Goal: Task Accomplishment & Management: Manage account settings

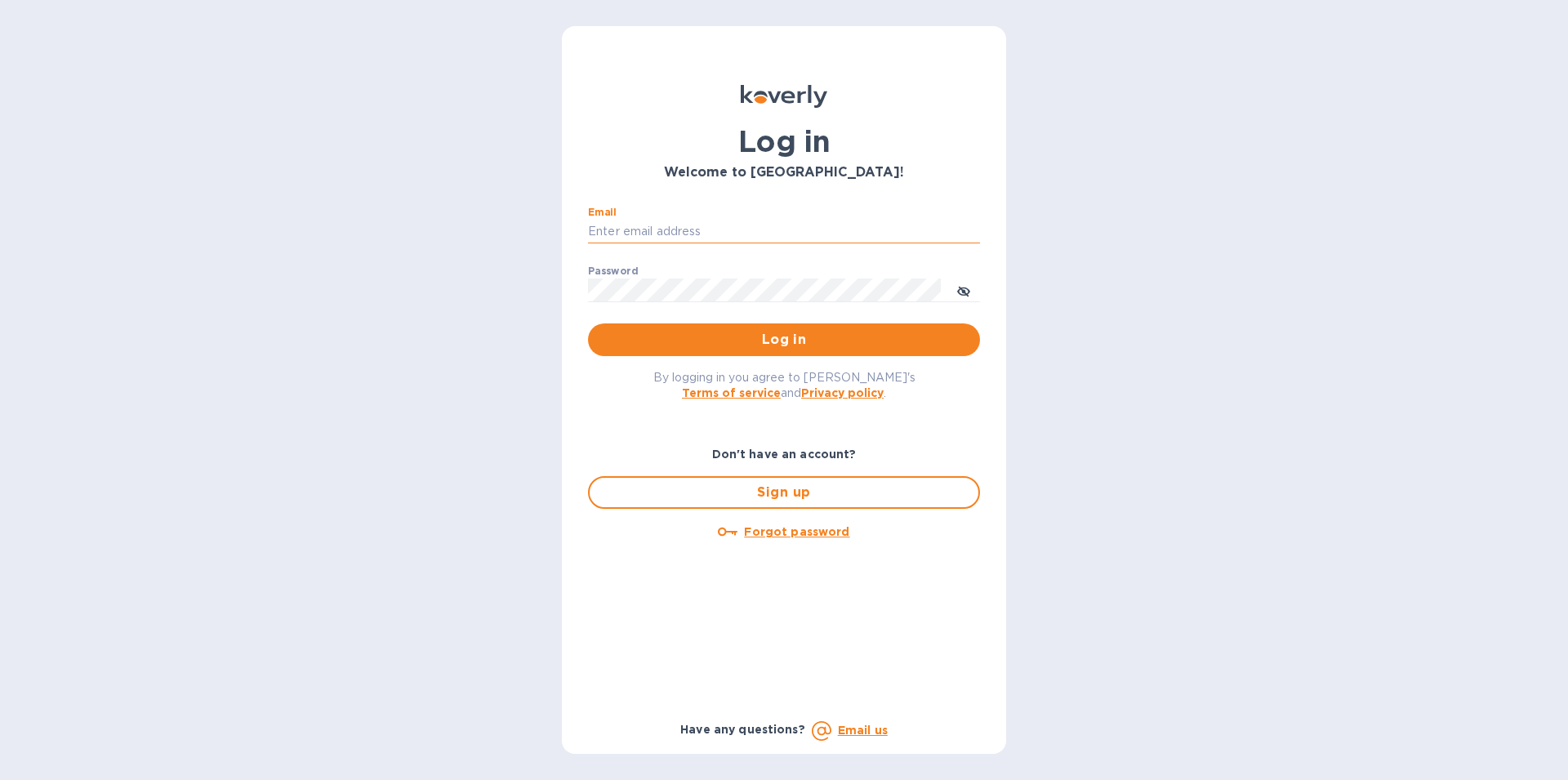
click at [672, 232] on input "Email" at bounding box center [784, 232] width 392 height 25
type input "[PERSON_NAME][EMAIL_ADDRESS][DOMAIN_NAME]"
click at [715, 338] on span "Log in" at bounding box center [783, 339] width 366 height 20
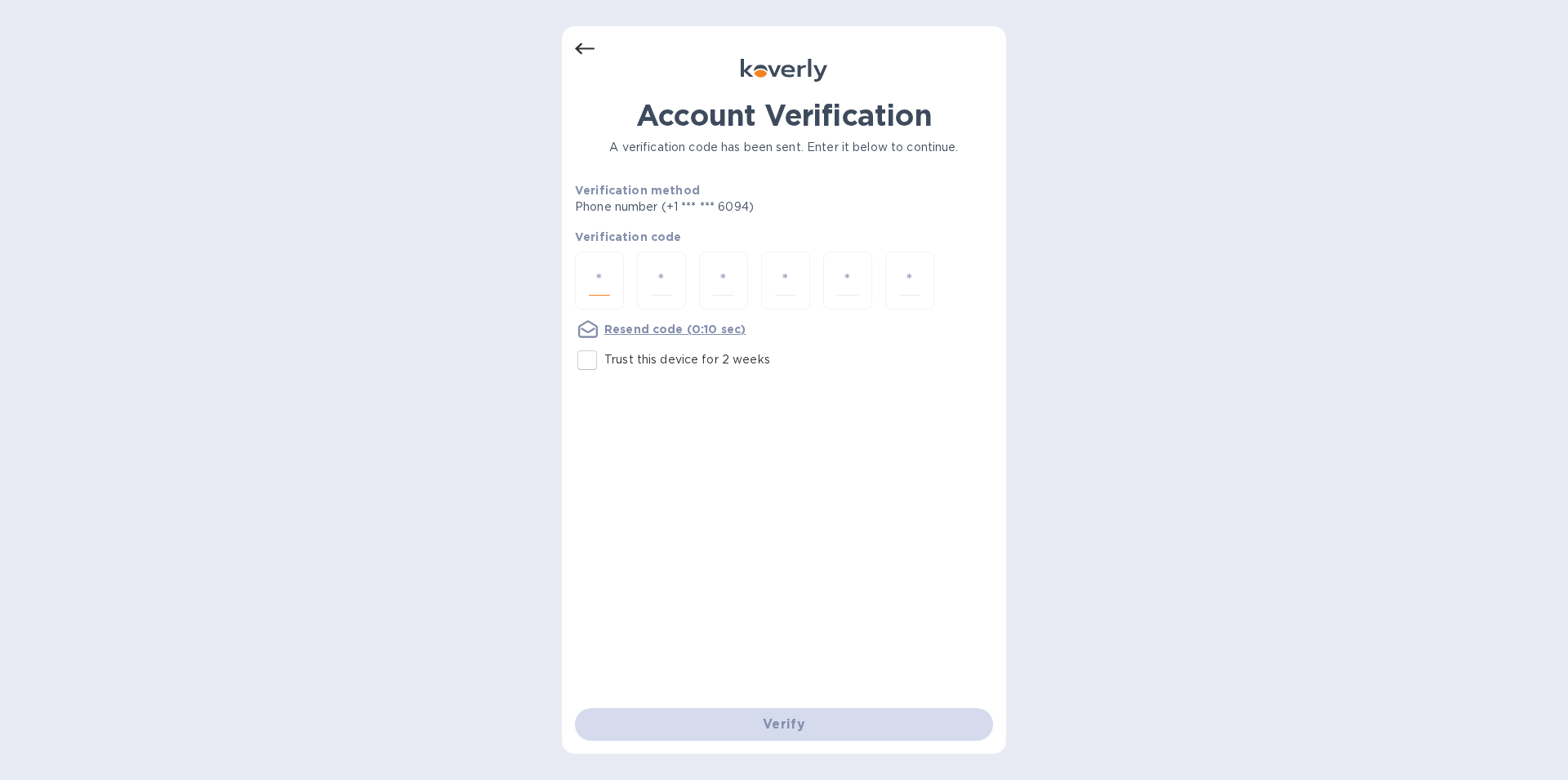
click at [599, 282] on input "number" at bounding box center [599, 280] width 21 height 30
click at [588, 353] on input "Trust this device for 2 weeks" at bounding box center [588, 360] width 34 height 34
checkbox input "true"
click at [594, 272] on input "number" at bounding box center [599, 280] width 21 height 30
type input "9"
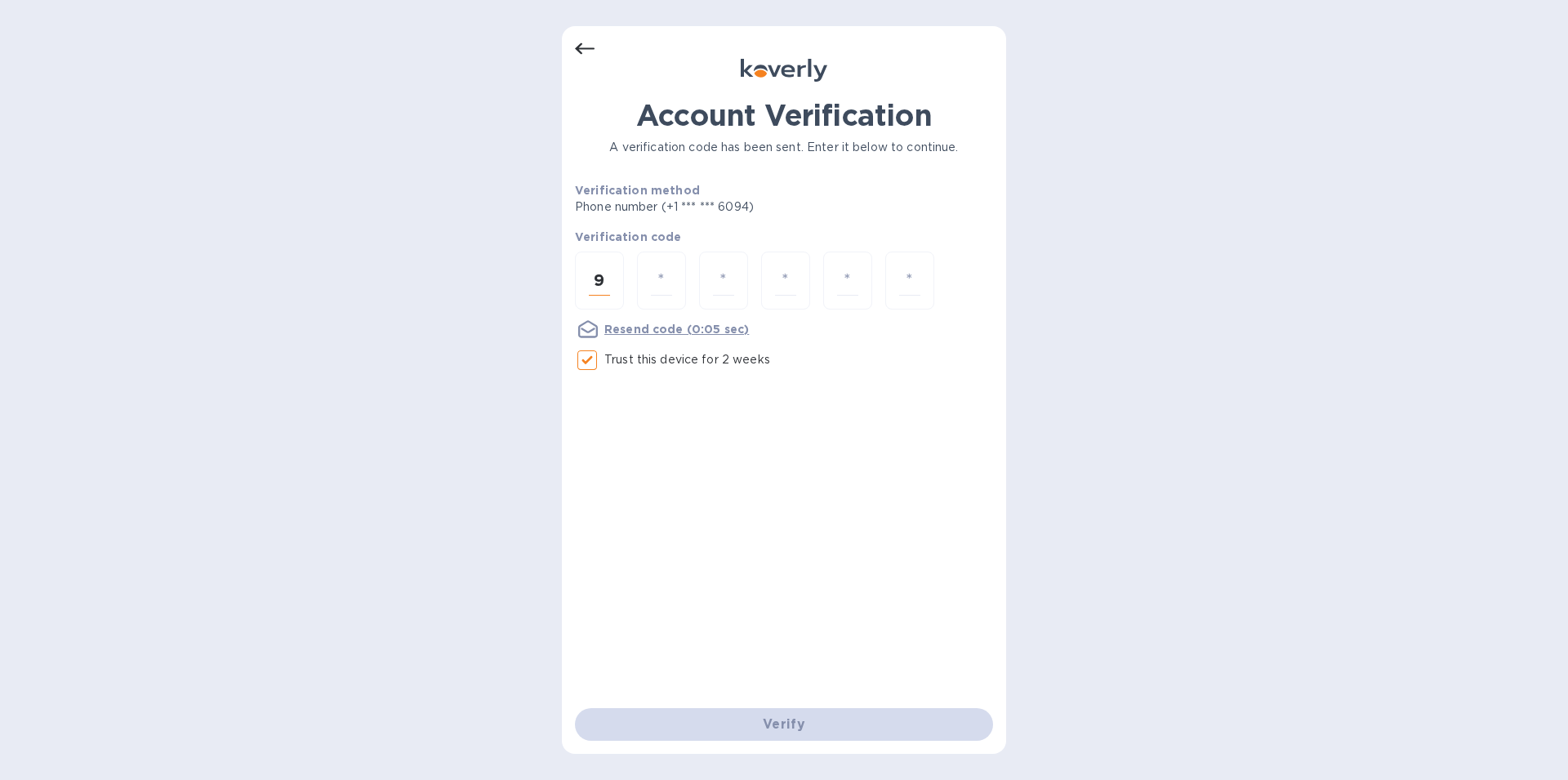
type input "4"
type input "1"
type input "7"
type input "1"
type input "3"
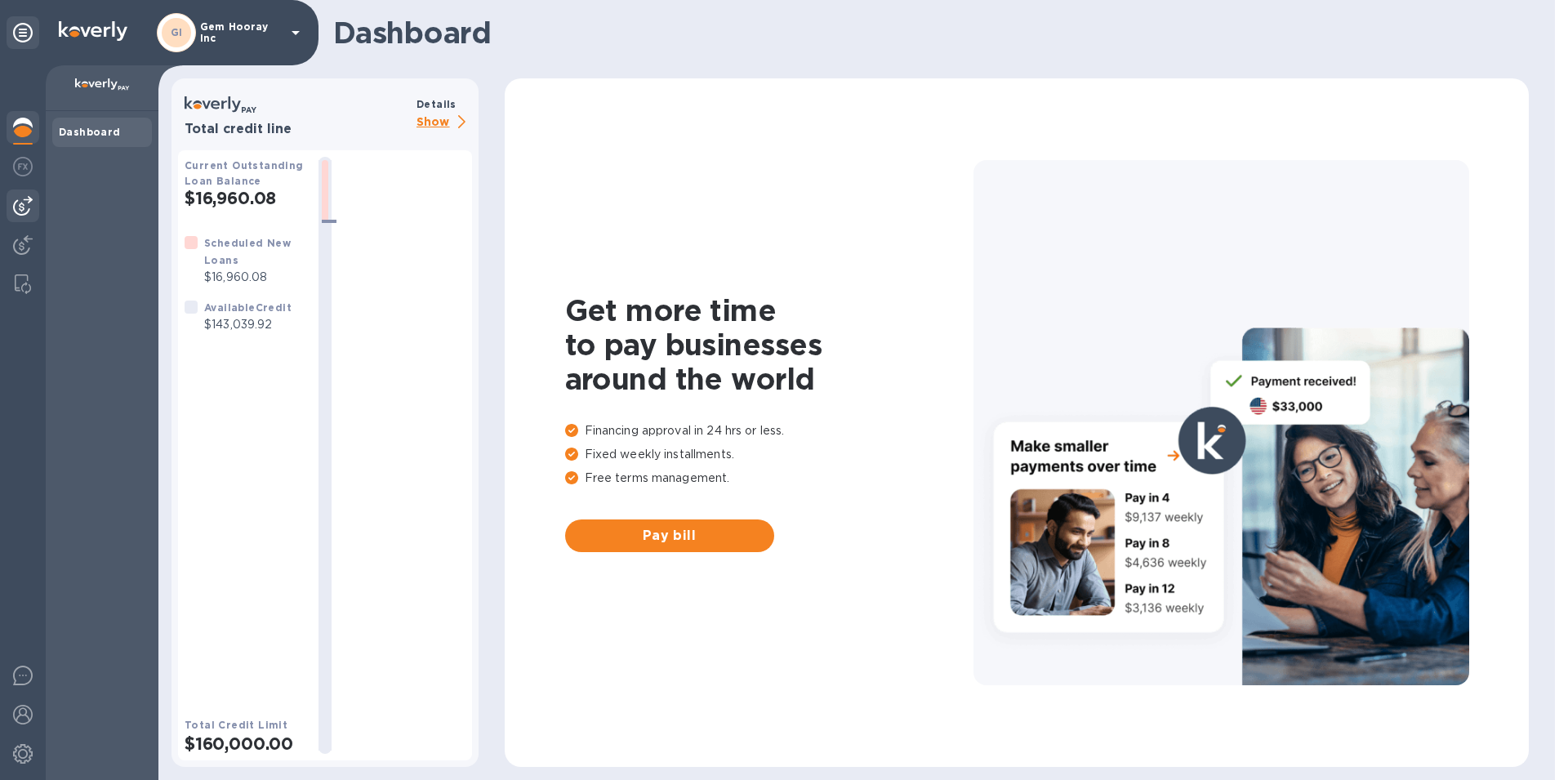
click at [26, 208] on img at bounding box center [23, 206] width 20 height 20
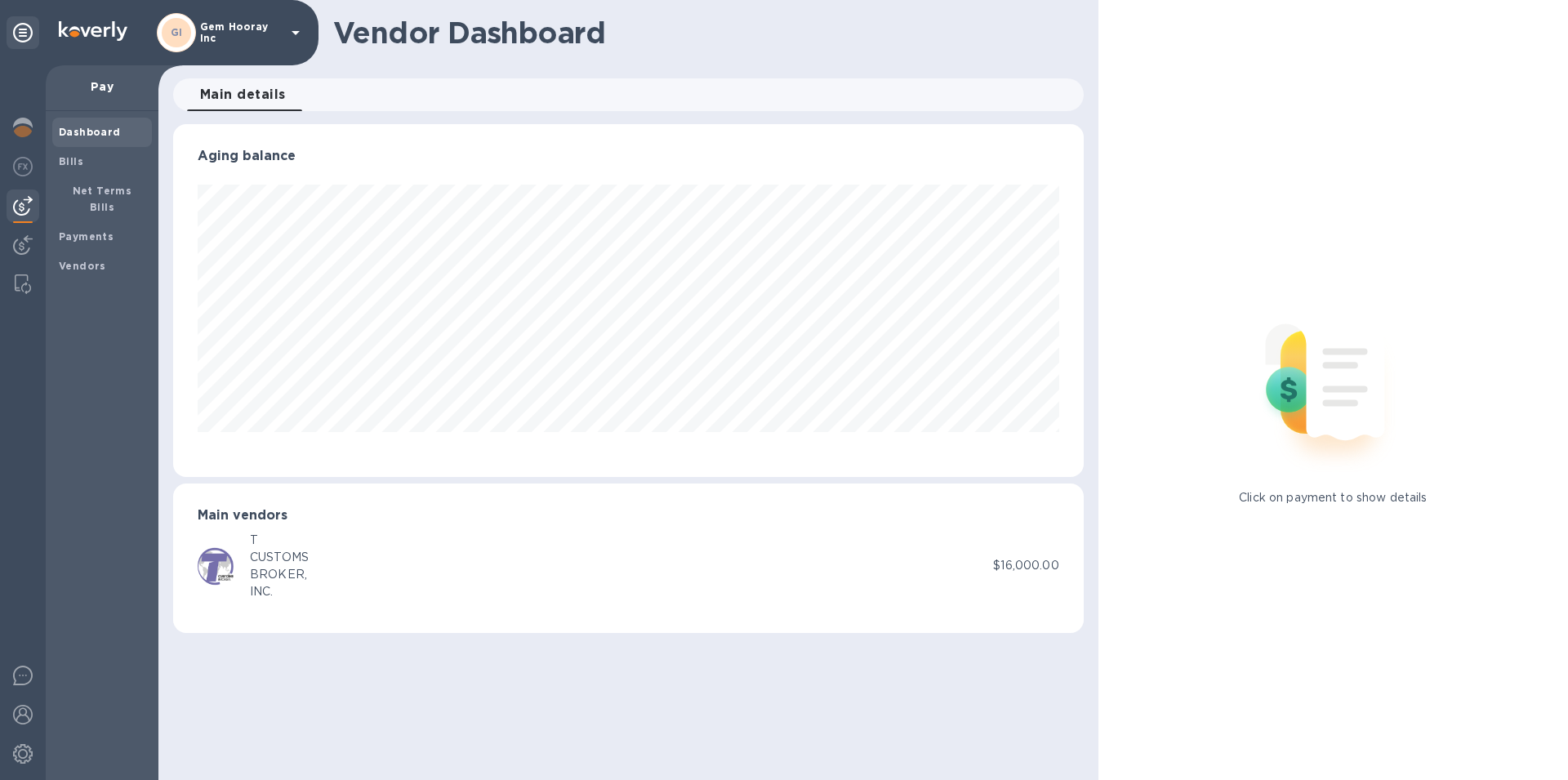
scroll to position [353, 910]
click at [85, 166] on span "Bills" at bounding box center [102, 161] width 87 height 16
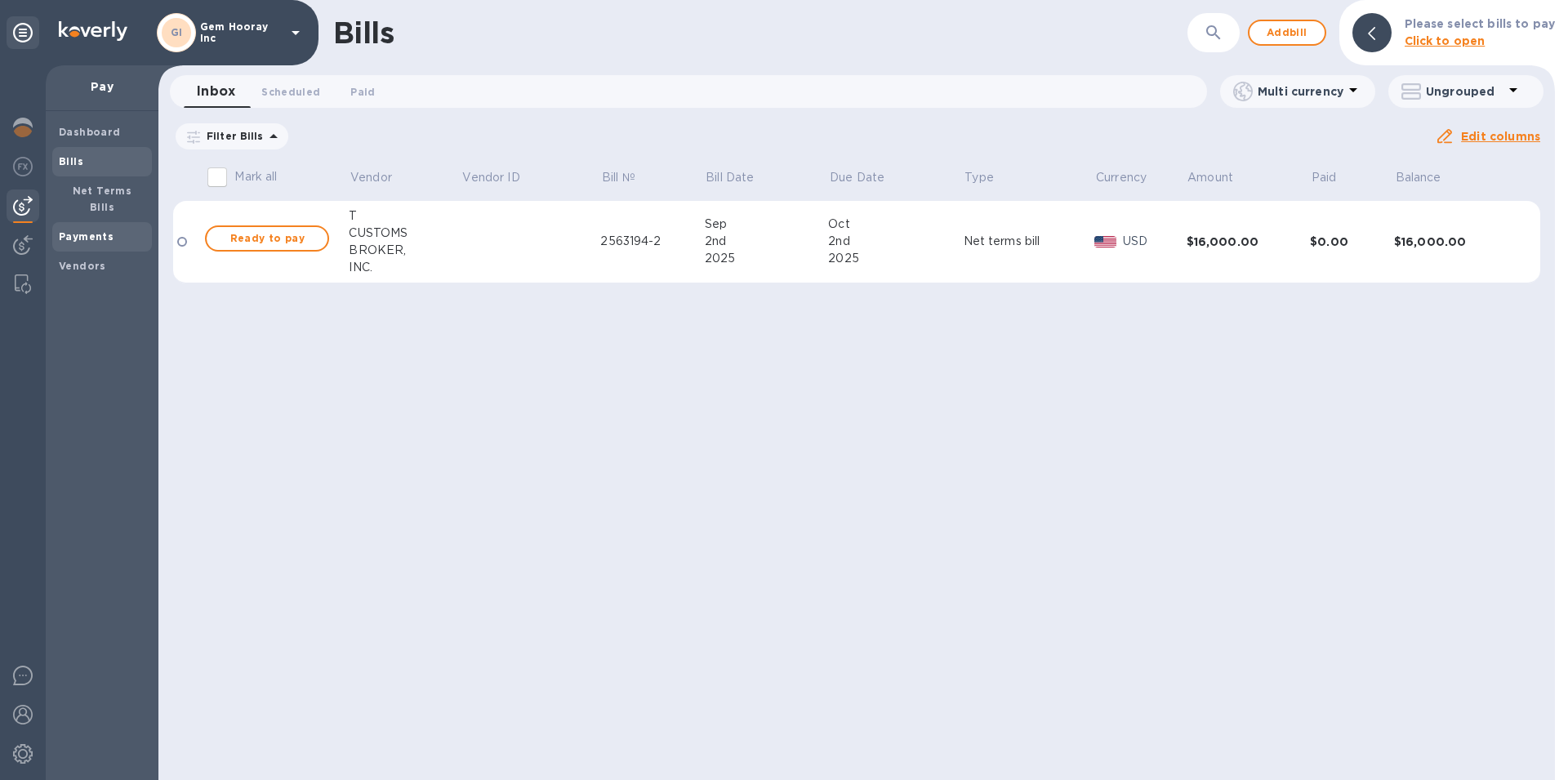
click at [109, 230] on b "Payments" at bounding box center [86, 236] width 55 height 12
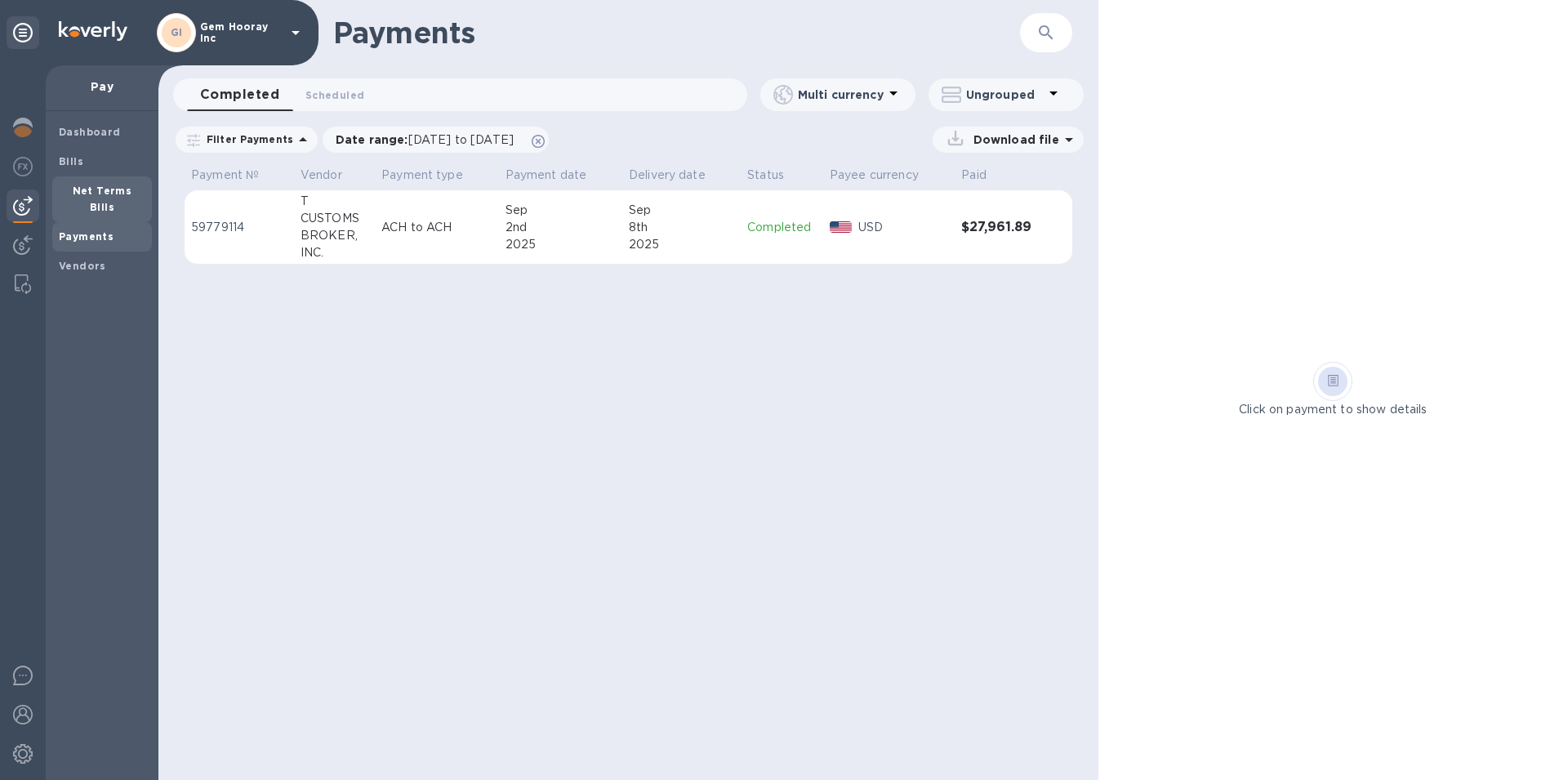
click at [115, 197] on span "Net Terms Bills" at bounding box center [102, 199] width 87 height 33
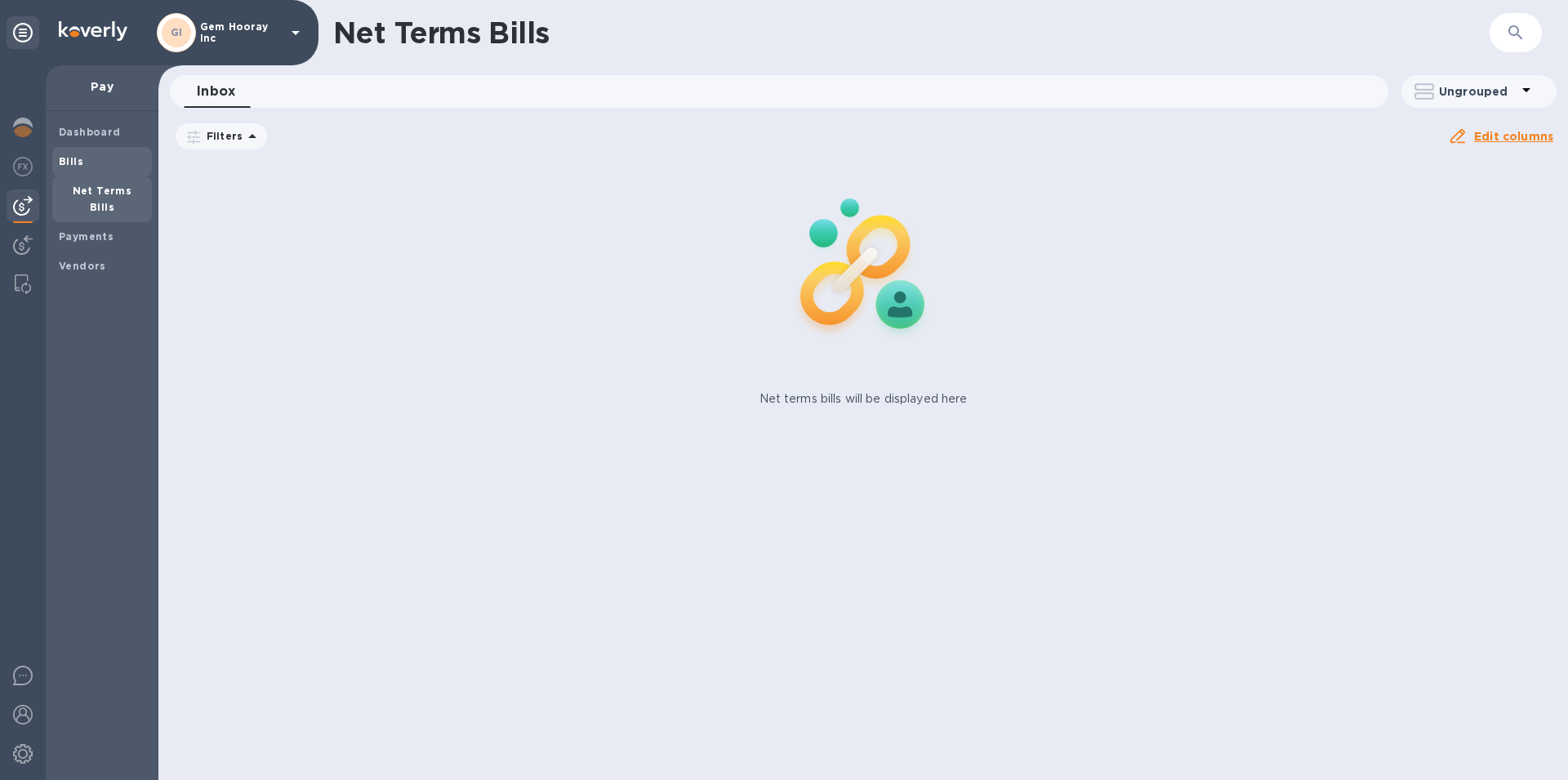
click at [90, 168] on span "Bills" at bounding box center [102, 161] width 87 height 16
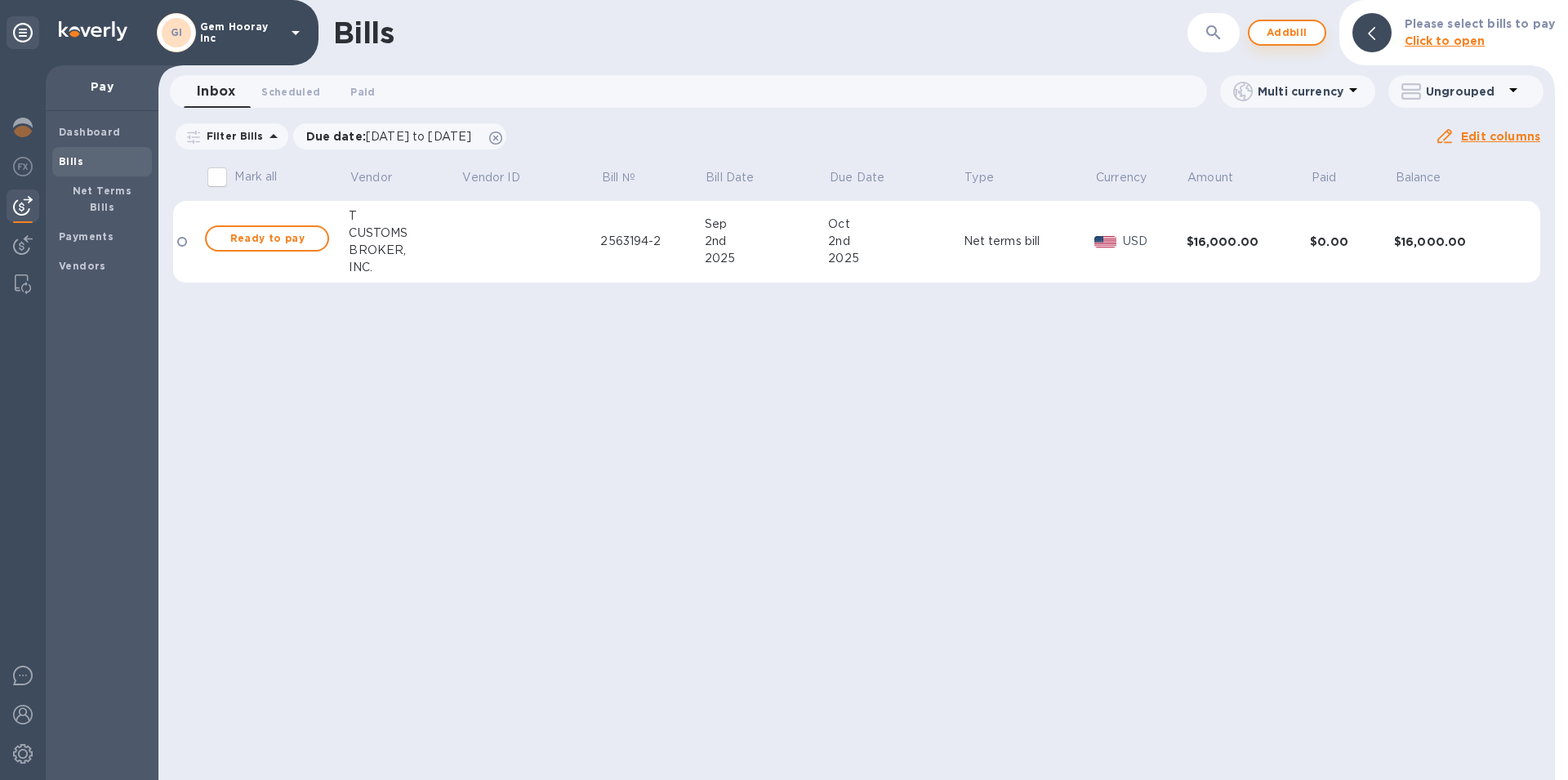
click at [1288, 35] on span "Add bill" at bounding box center [1287, 32] width 49 height 20
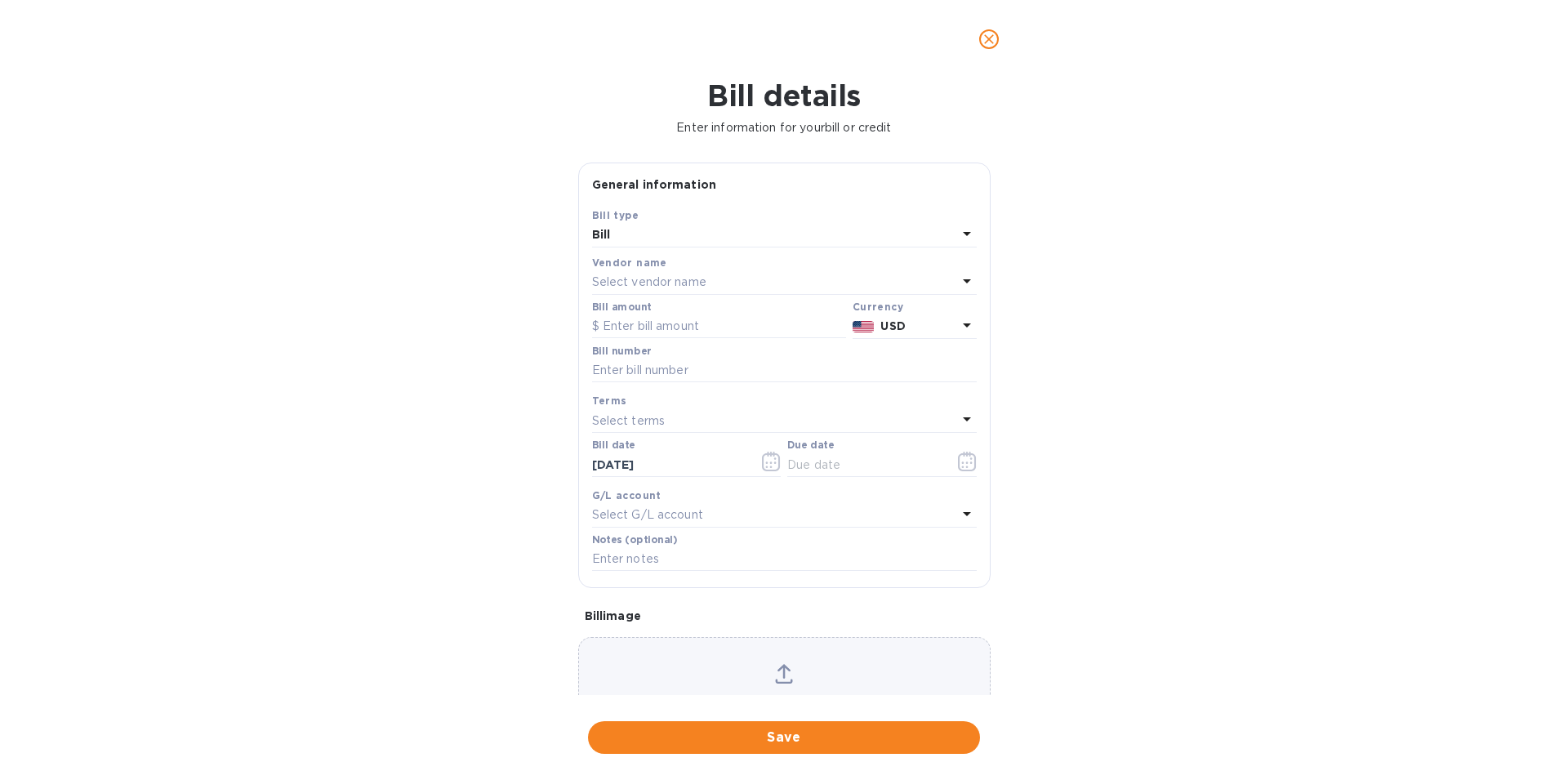
click at [667, 276] on p "Select vendor name" at bounding box center [649, 282] width 114 height 17
click at [669, 371] on p "T CUSTOMS BROKER, INC." at bounding box center [778, 375] width 346 height 17
type input "[DATE]"
click at [673, 331] on input "text" at bounding box center [719, 327] width 254 height 25
paste input "-25,618,071"
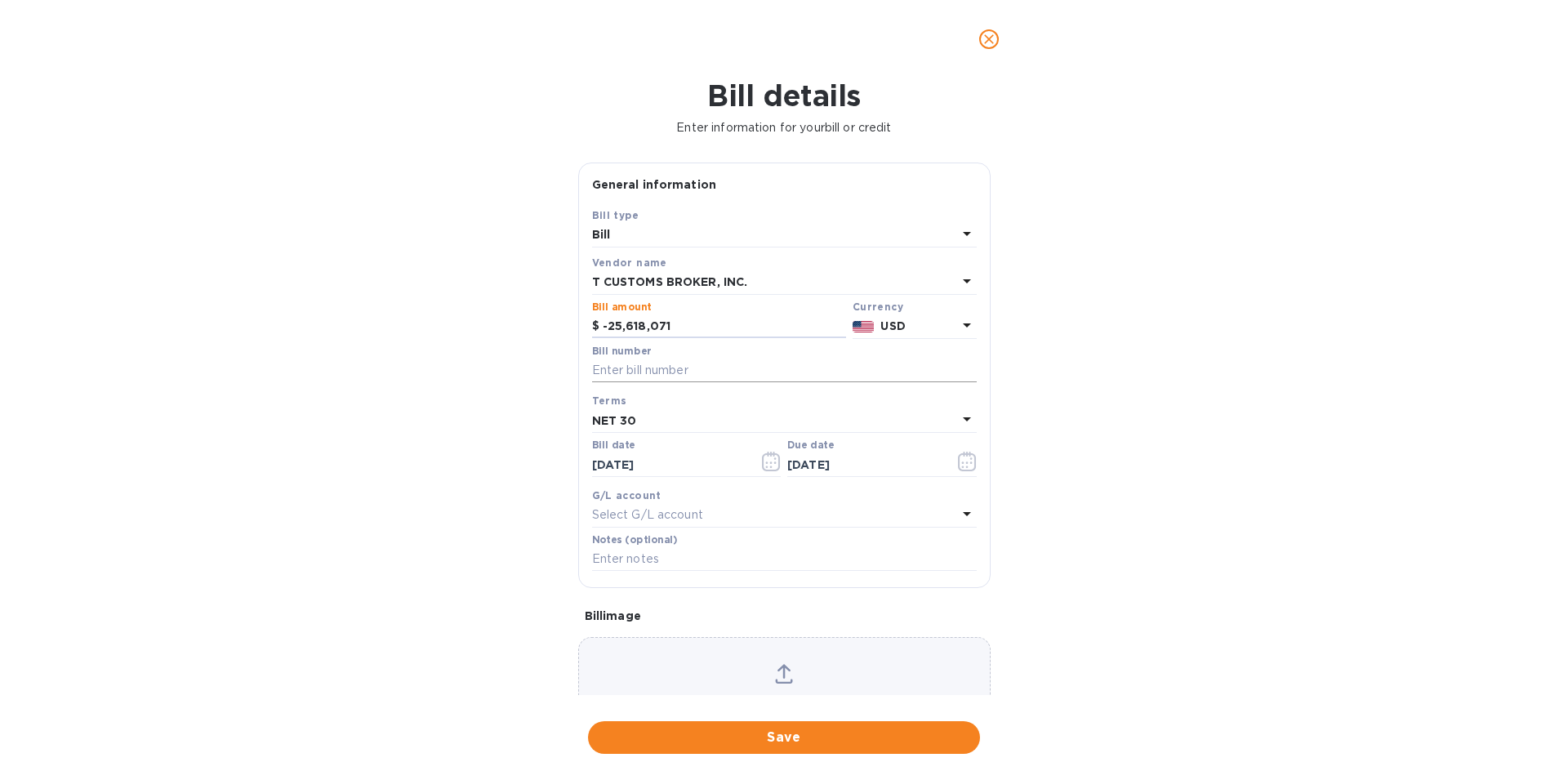
type input "-25,618,071"
click at [670, 362] on input "text" at bounding box center [784, 371] width 384 height 25
paste input "2561807-1"
type input "2561807-1"
drag, startPoint x: 681, startPoint y: 326, endPoint x: 577, endPoint y: 330, distance: 104.1
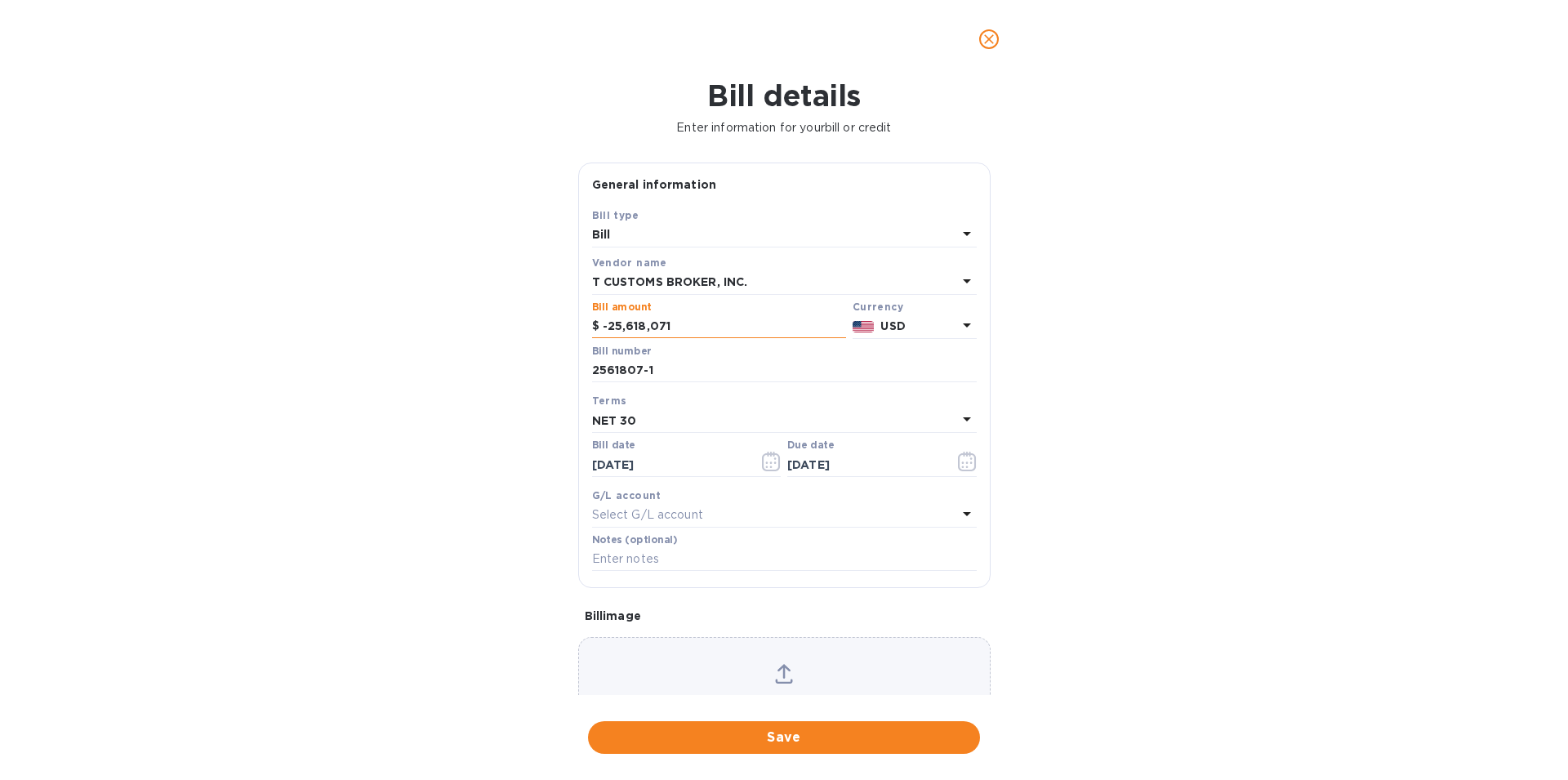
click at [603, 330] on input "-25,618,071" at bounding box center [724, 327] width 244 height 25
drag, startPoint x: 685, startPoint y: 329, endPoint x: 524, endPoint y: 321, distance: 161.2
click at [603, 323] on input "-25,618,071" at bounding box center [724, 327] width 244 height 25
type input "6,254.68"
click at [1402, 420] on div "Bill details Enter information for your bill or credit General information Save…" at bounding box center [784, 429] width 1568 height 702
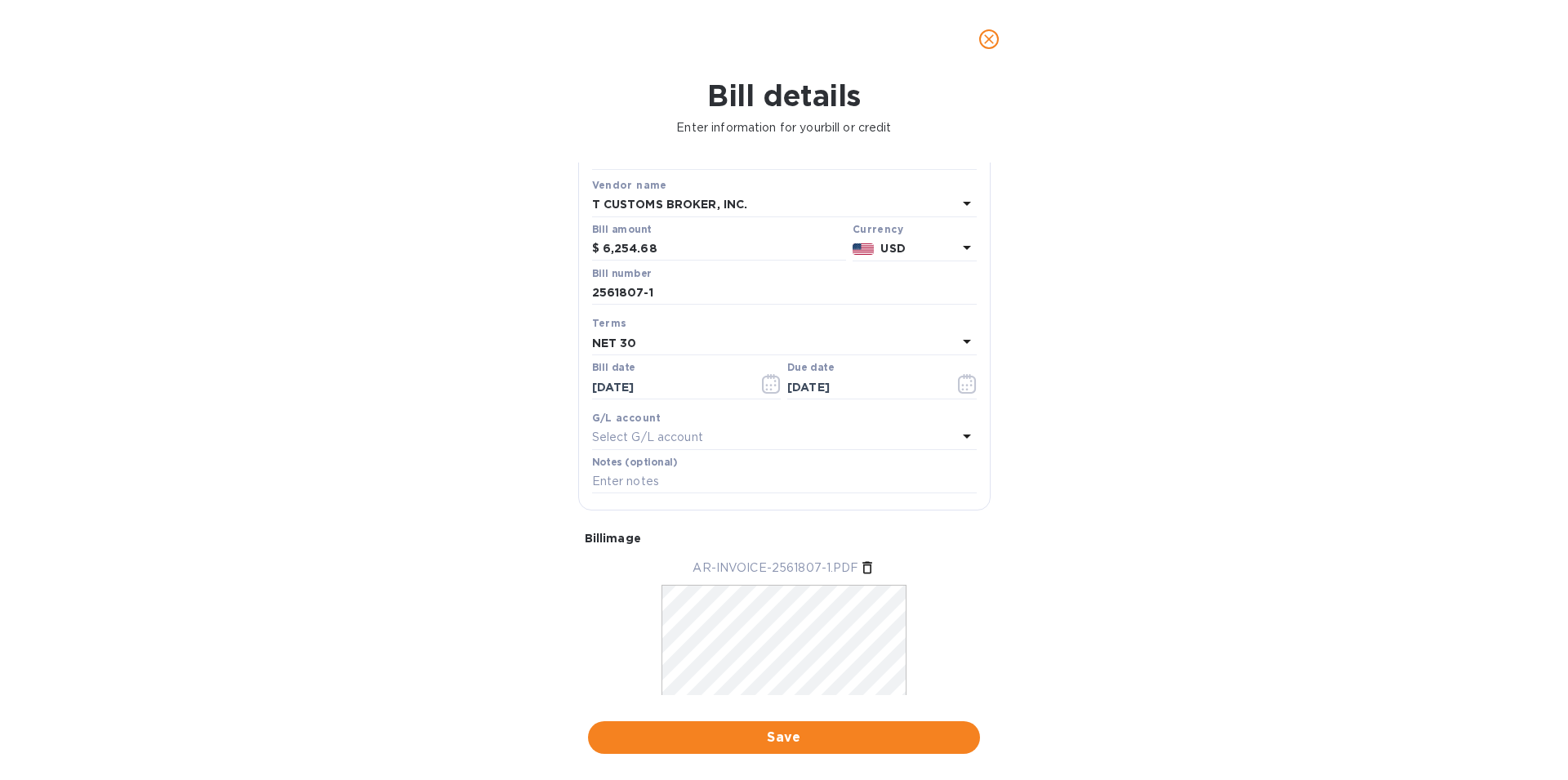
scroll to position [127, 0]
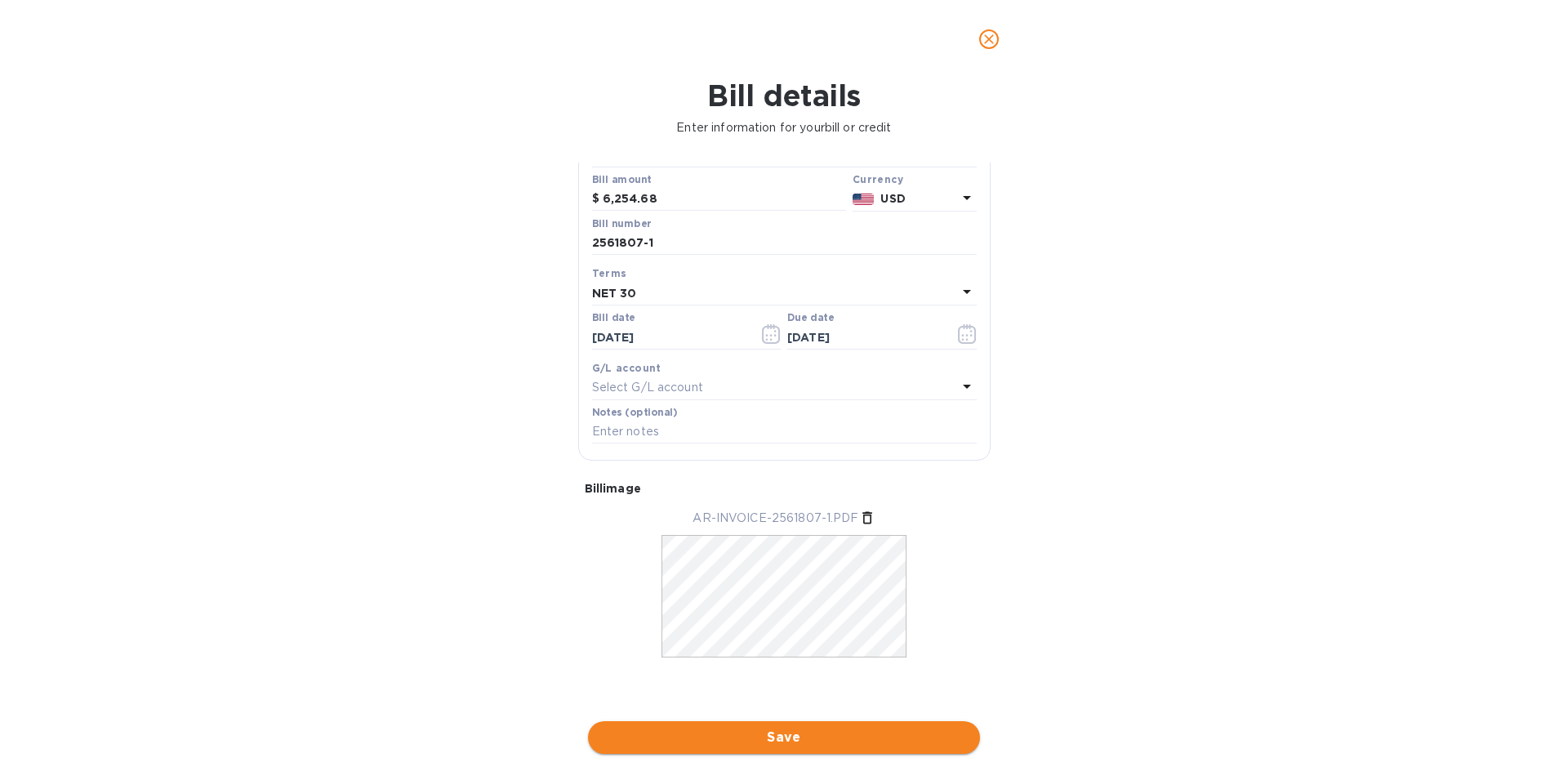
click at [805, 741] on span "Save" at bounding box center [783, 737] width 366 height 20
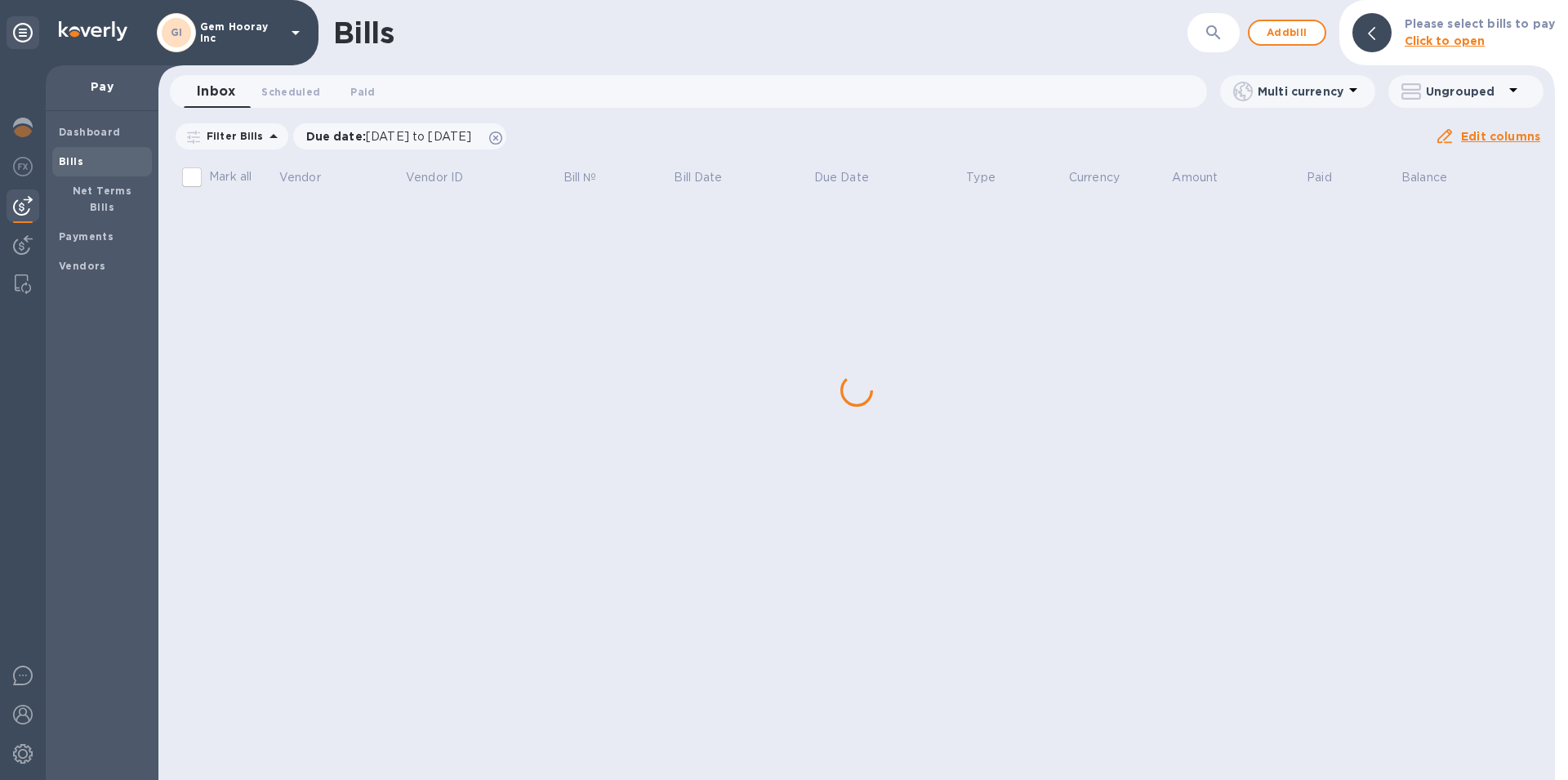
click at [278, 315] on div "Bills ​ Add bill Please select bills to pay Click to open Inbox 0 Scheduled 0 P…" at bounding box center [857, 390] width 1397 height 780
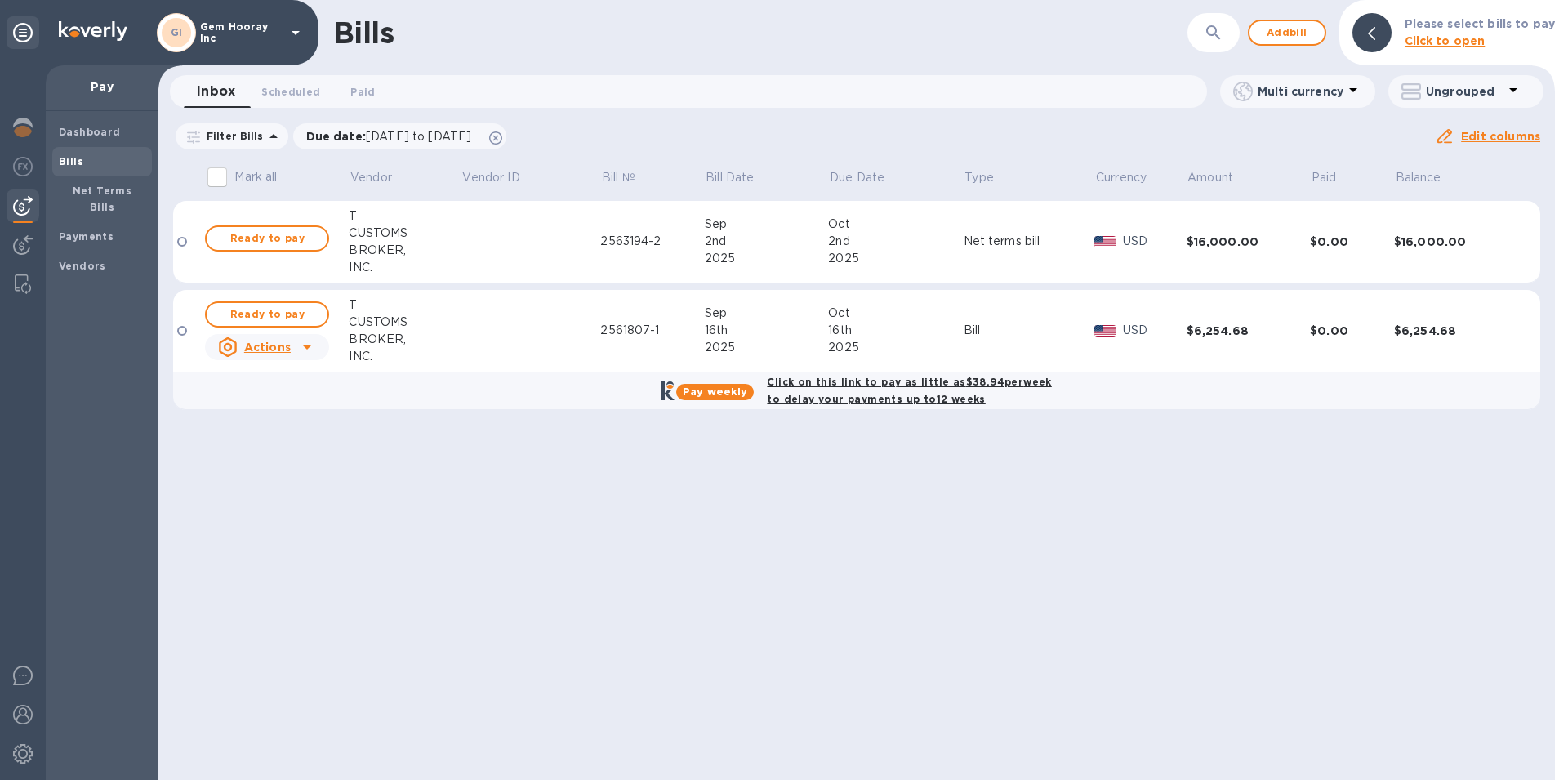
click at [278, 315] on span "Ready to pay" at bounding box center [267, 314] width 94 height 20
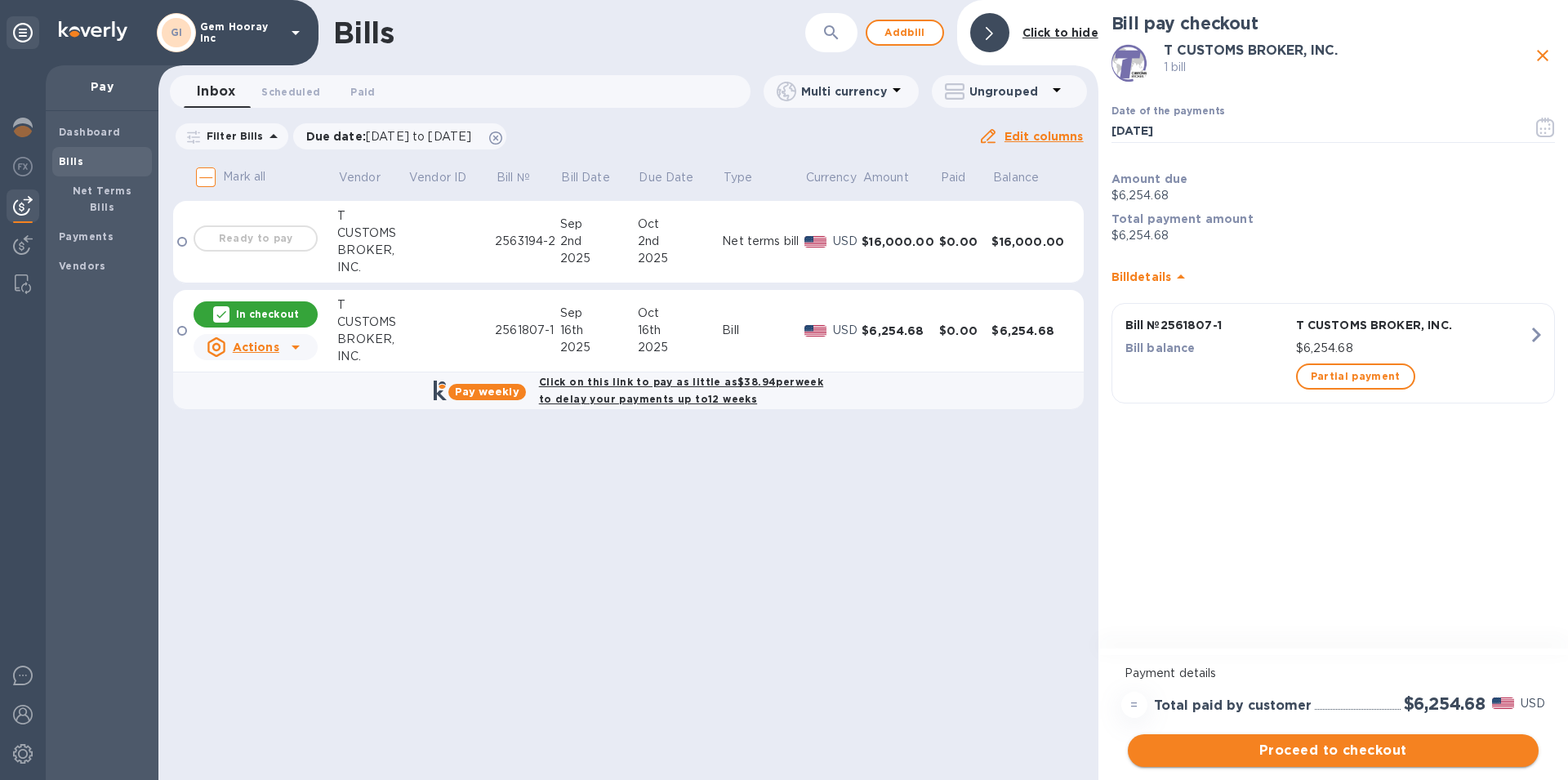
click at [1350, 751] on span "Proceed to checkout" at bounding box center [1333, 750] width 384 height 20
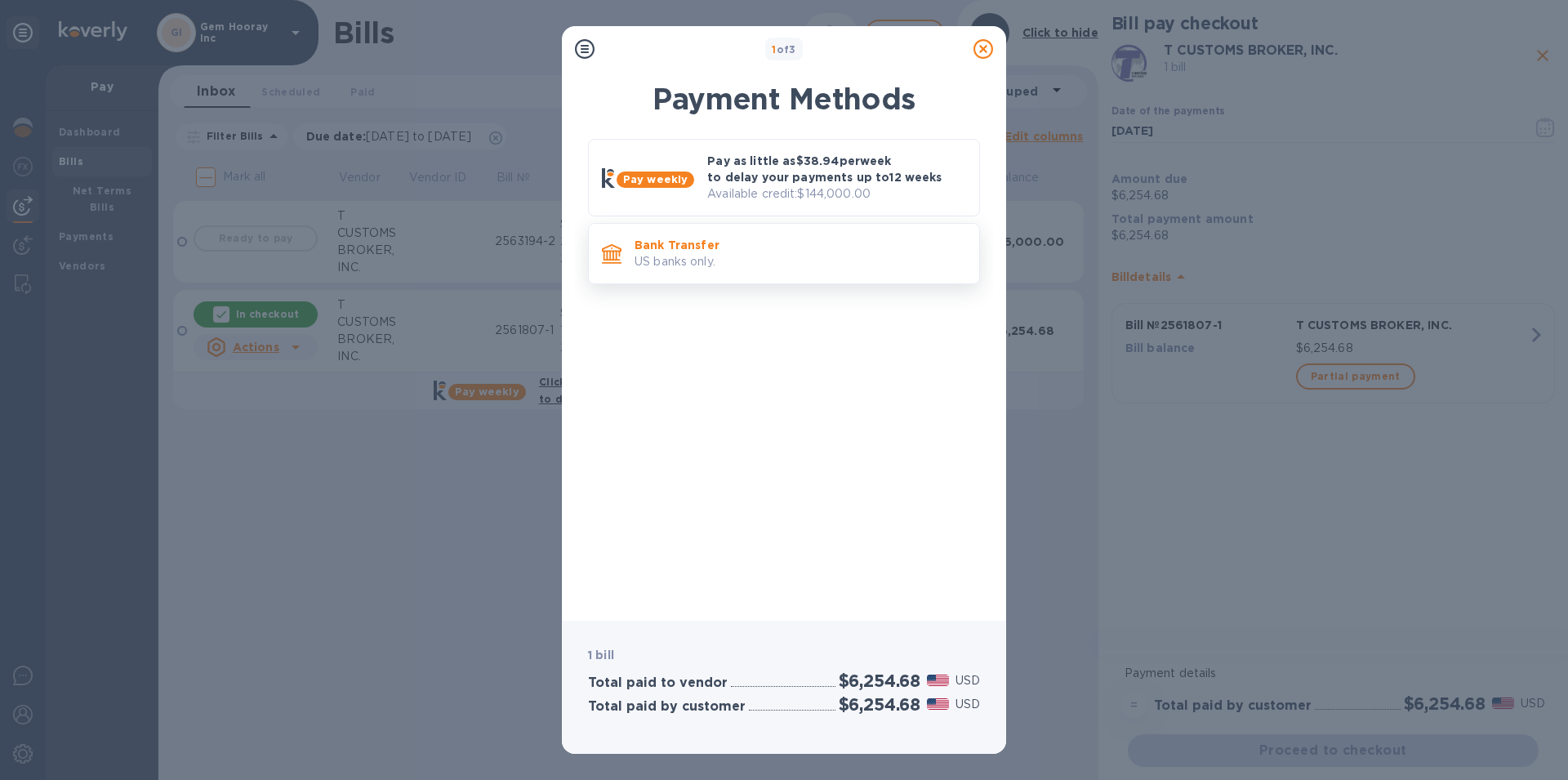
click at [835, 255] on p "US banks only." at bounding box center [800, 262] width 332 height 17
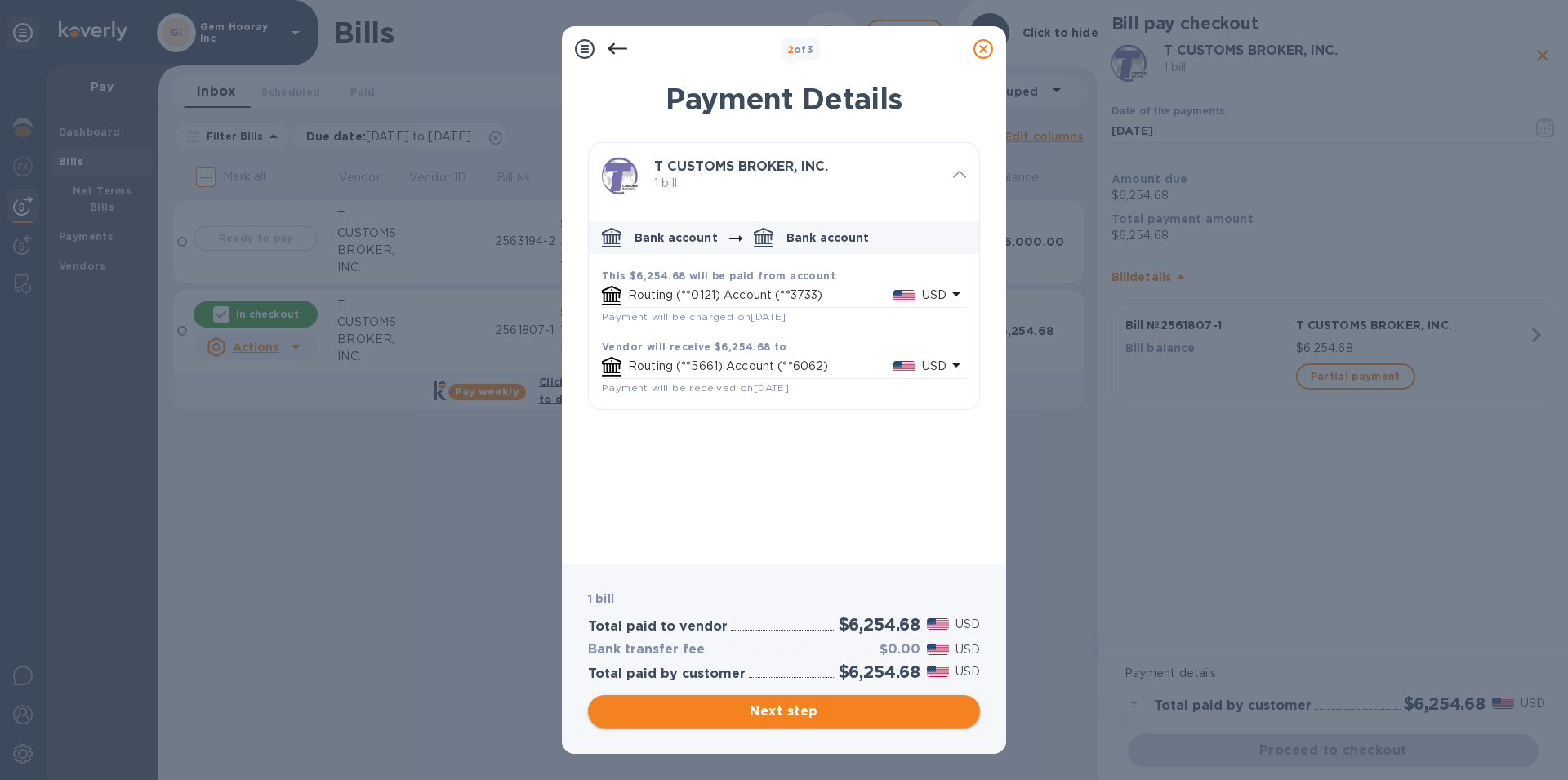
click at [779, 716] on span "Next step" at bounding box center [783, 711] width 366 height 20
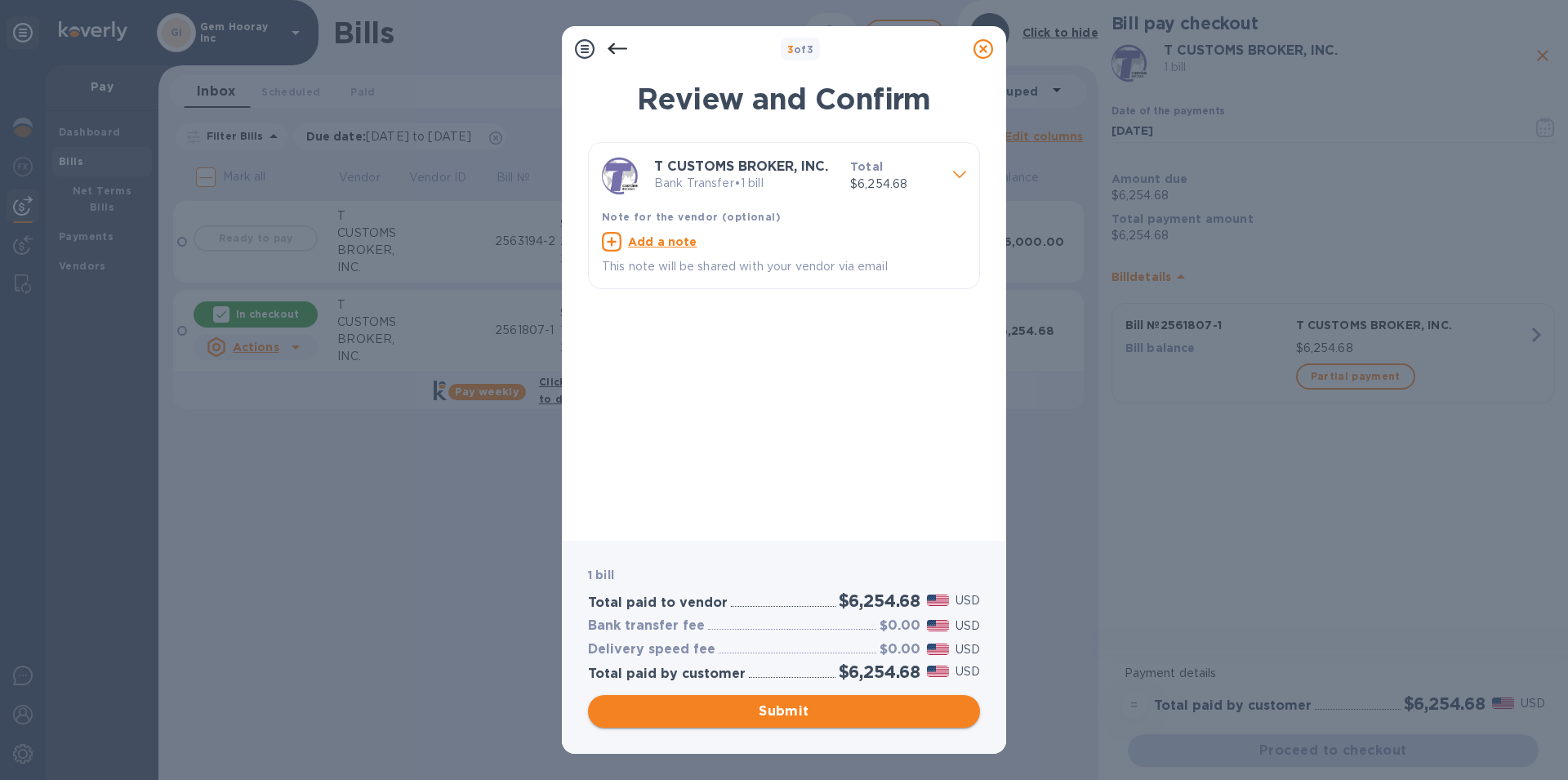
click at [779, 716] on span "Submit" at bounding box center [783, 711] width 366 height 20
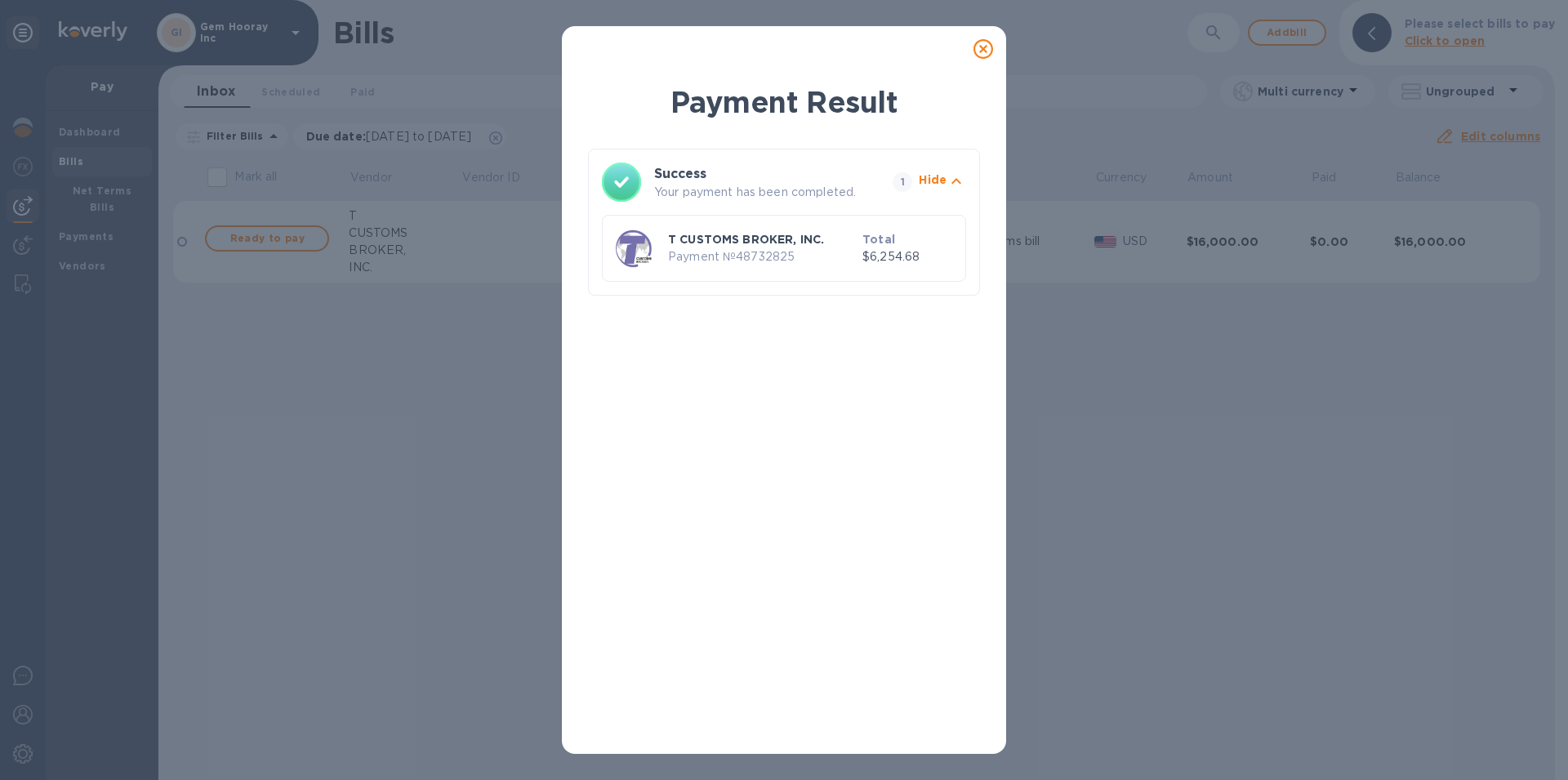
click at [981, 50] on icon at bounding box center [983, 49] width 20 height 20
